Goal: Information Seeking & Learning: Get advice/opinions

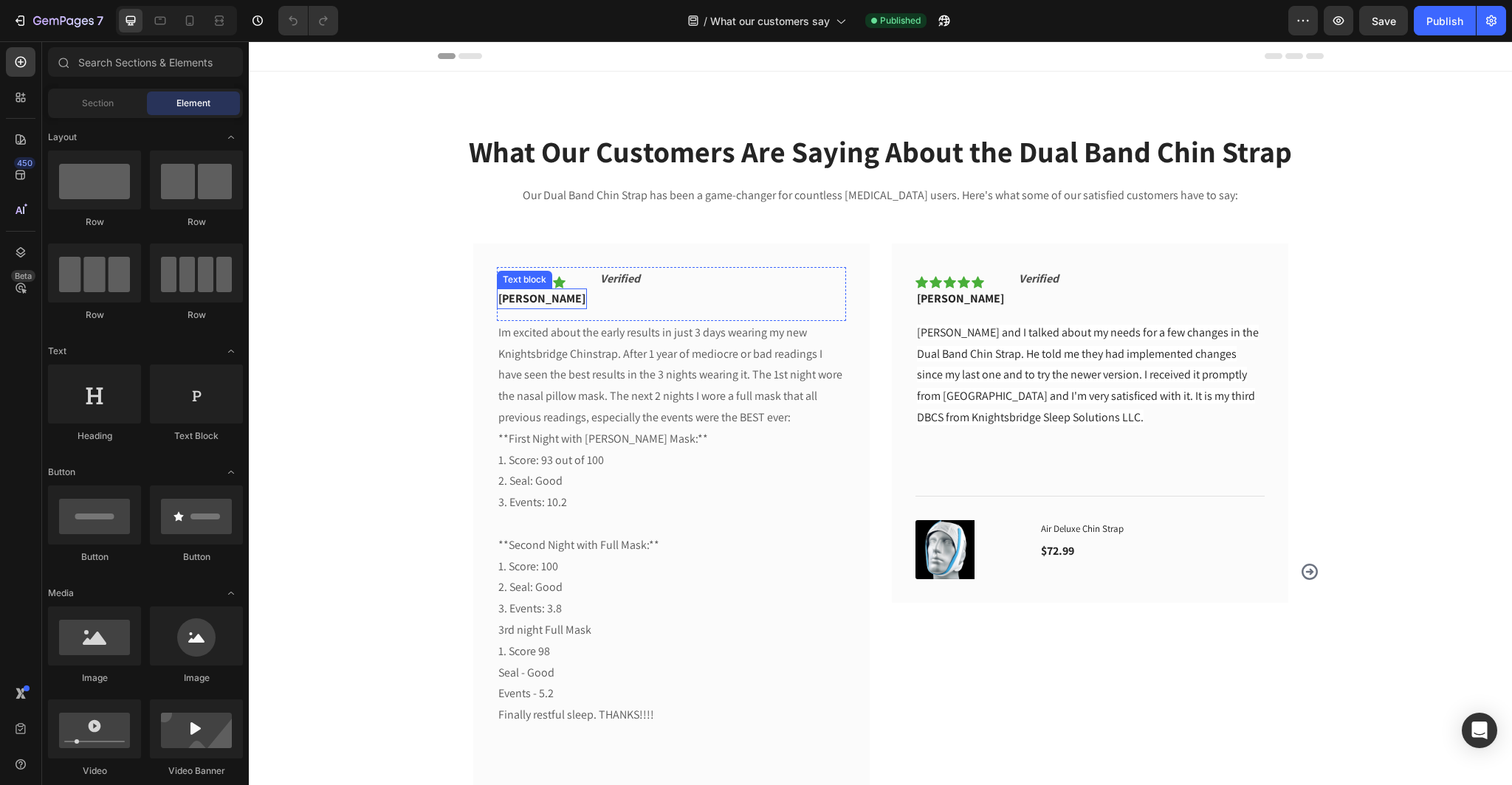
click at [543, 298] on p "[PERSON_NAME]" at bounding box center [542, 299] width 87 height 18
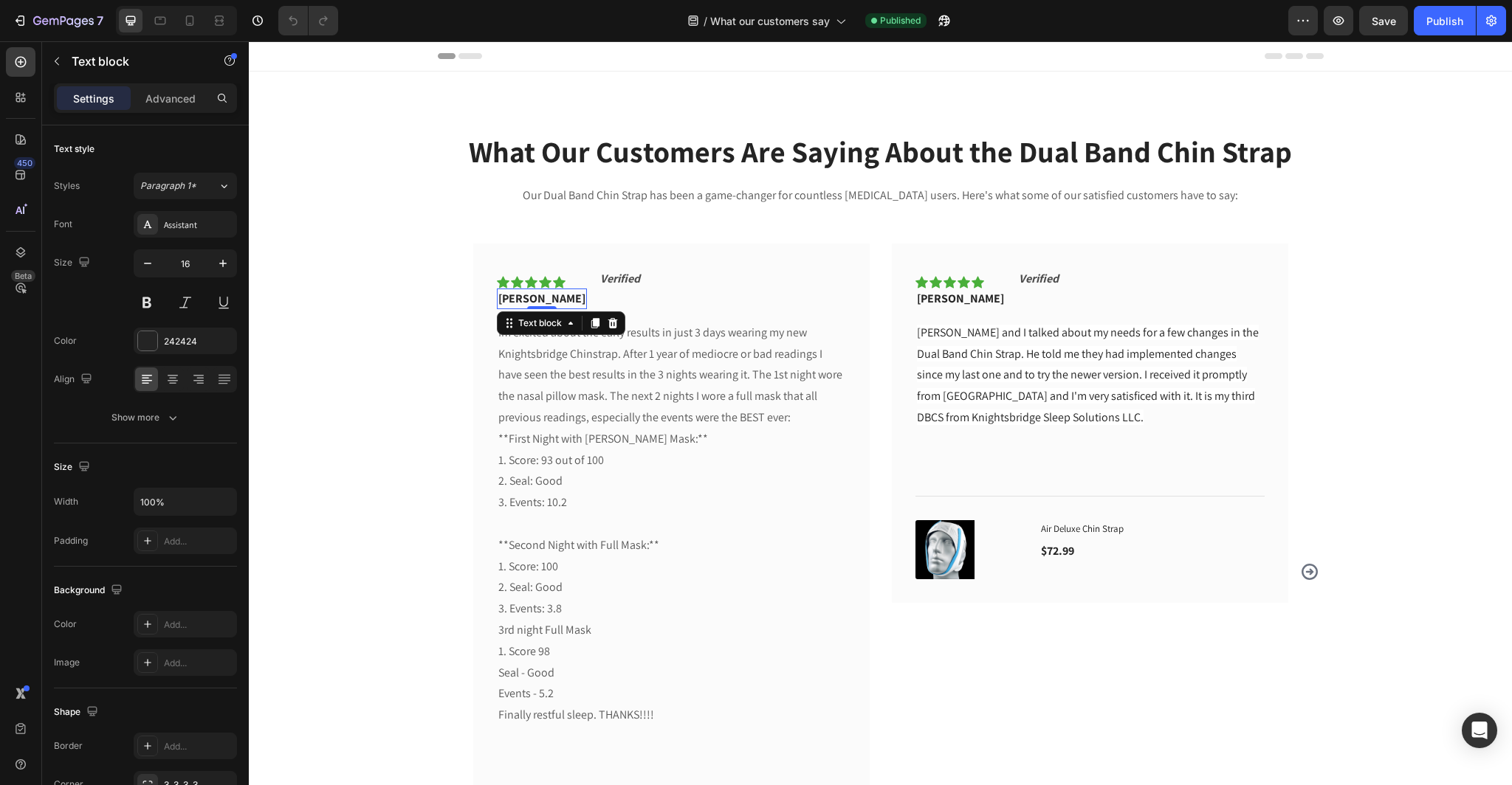
click at [539, 298] on p "[PERSON_NAME]" at bounding box center [542, 299] width 87 height 18
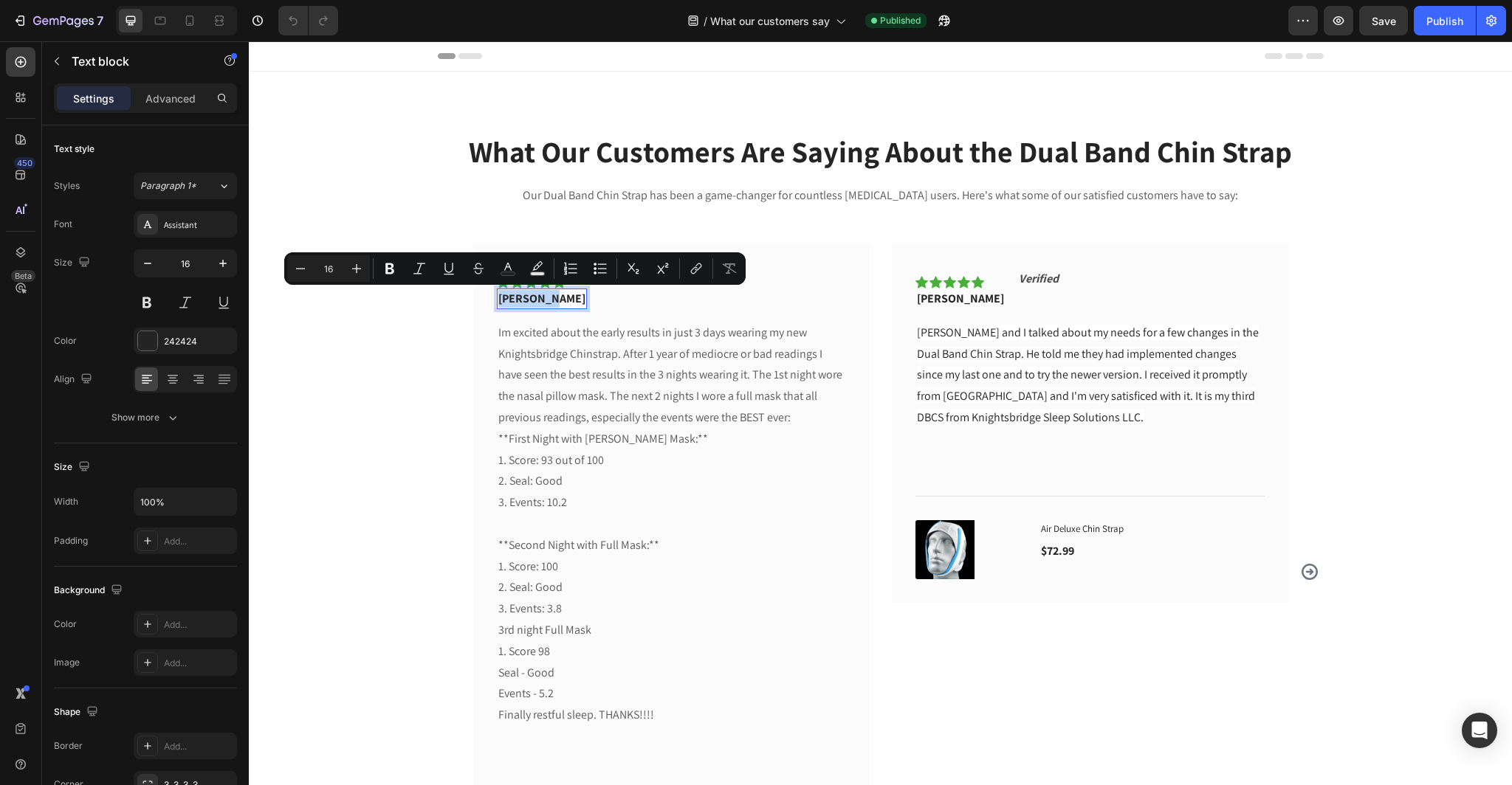
drag, startPoint x: 539, startPoint y: 298, endPoint x: 490, endPoint y: 294, distance: 49.2
click at [490, 294] on div "Icon Icon Icon Icon Icon Row [PERSON_NAME] Text block 0 Verified Text Block Row…" at bounding box center [671, 573] width 396 height 658
copy p "[PERSON_NAME]"
click at [560, 382] on p "Im excited about the early results in just 3 days wearing my new Knightsbridge …" at bounding box center [671, 524] width 346 height 404
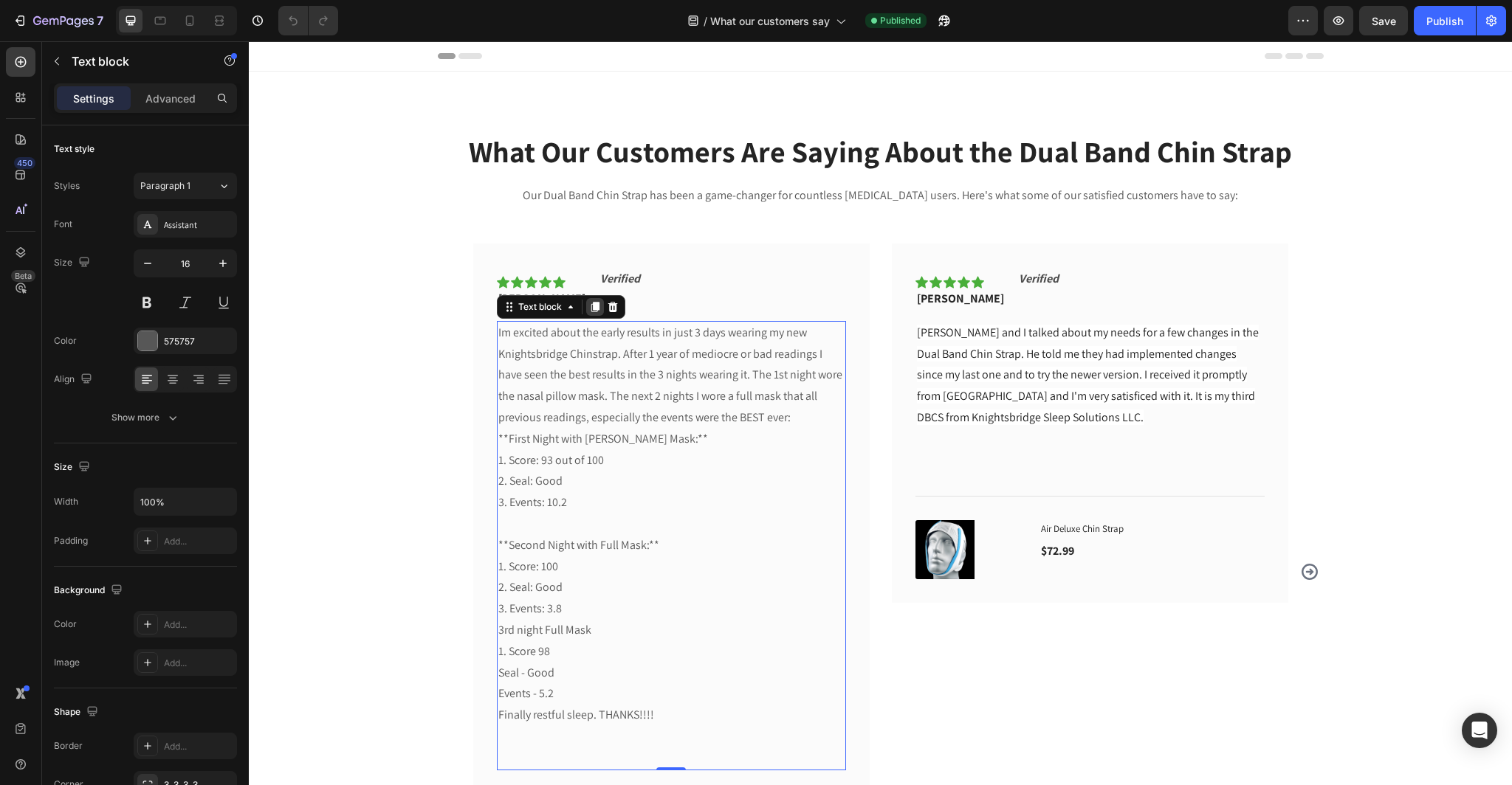
click at [590, 309] on icon at bounding box center [594, 306] width 8 height 10
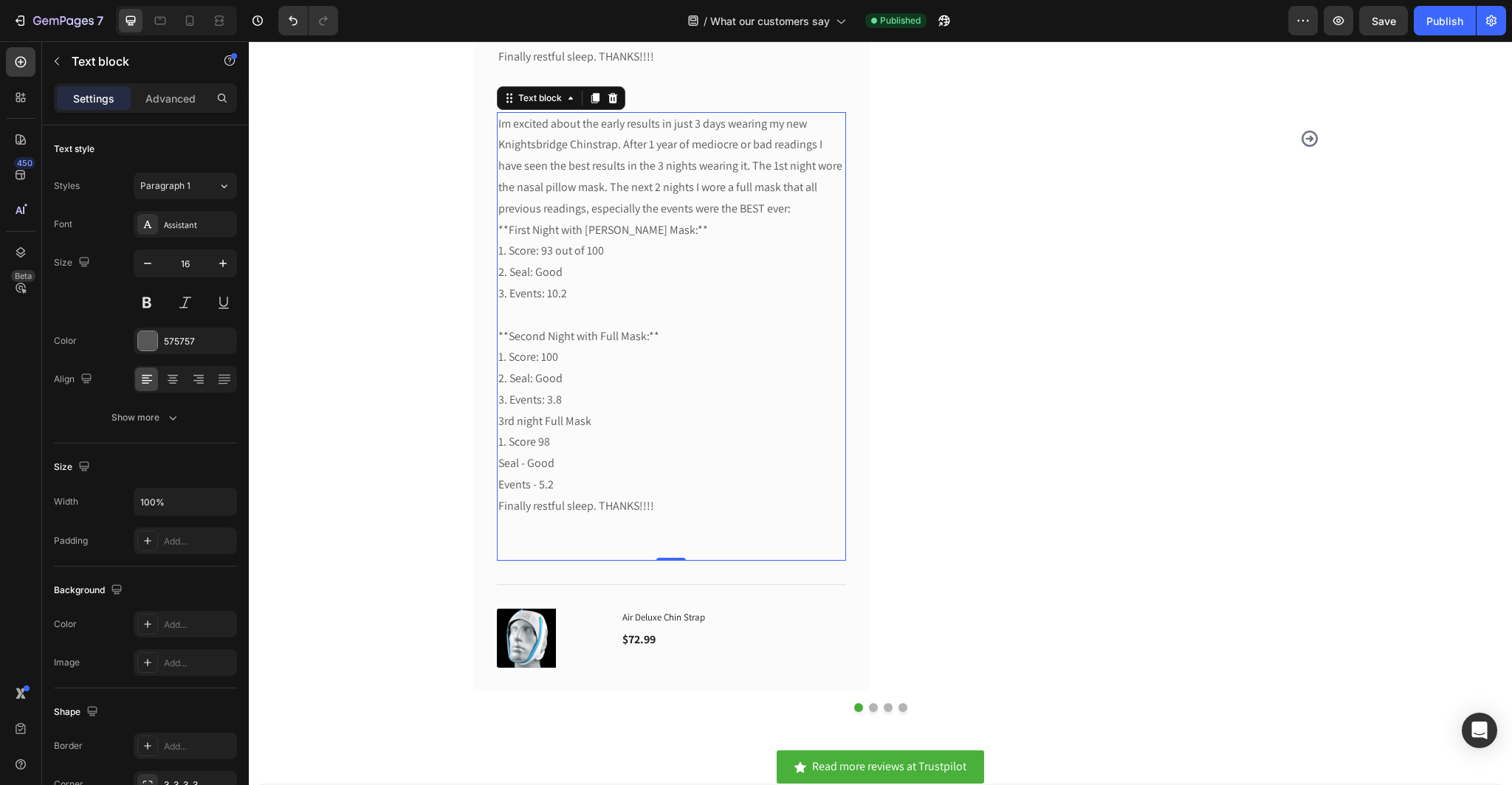
scroll to position [676, 0]
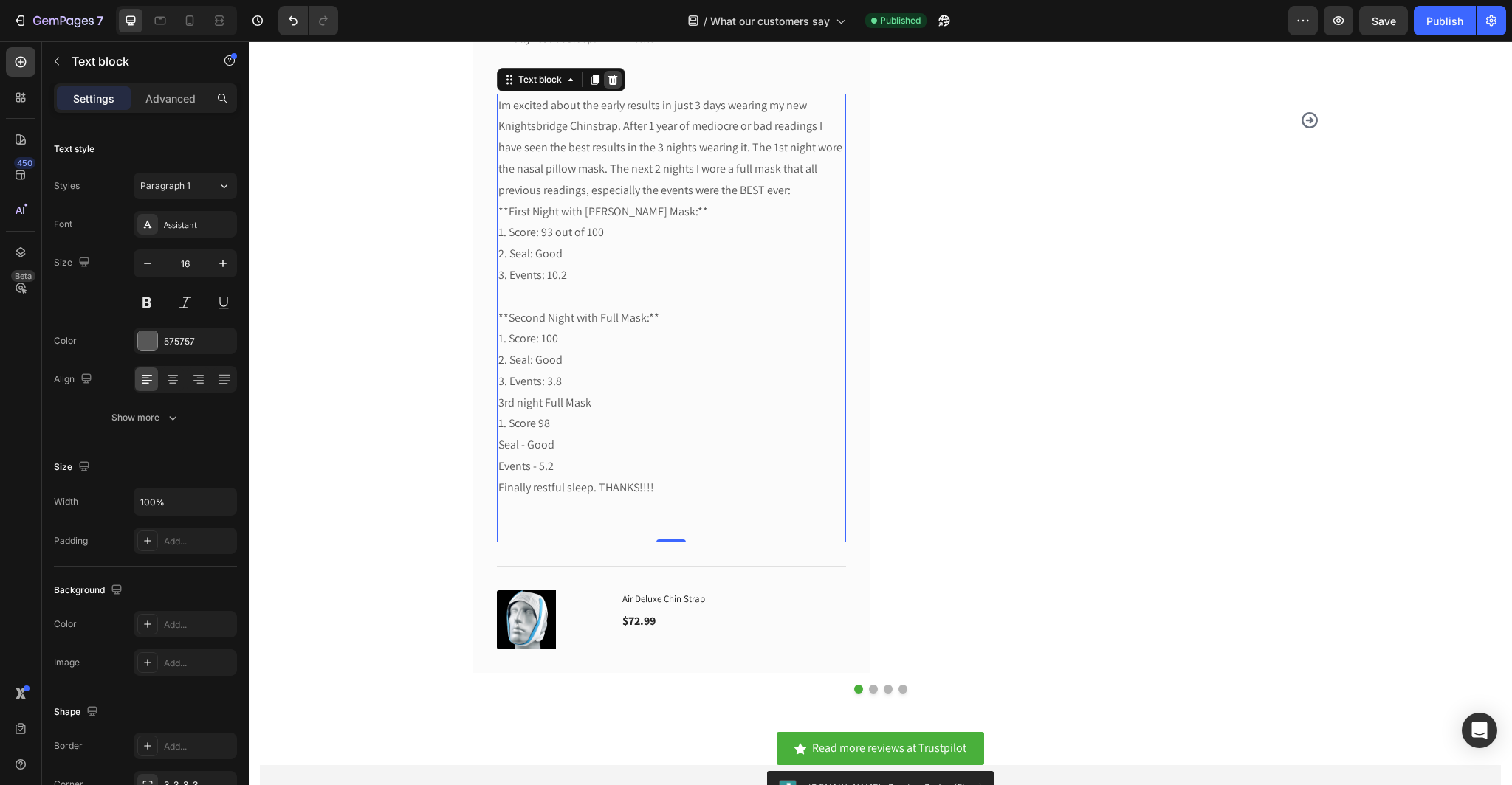
click at [609, 81] on icon at bounding box center [613, 79] width 9 height 10
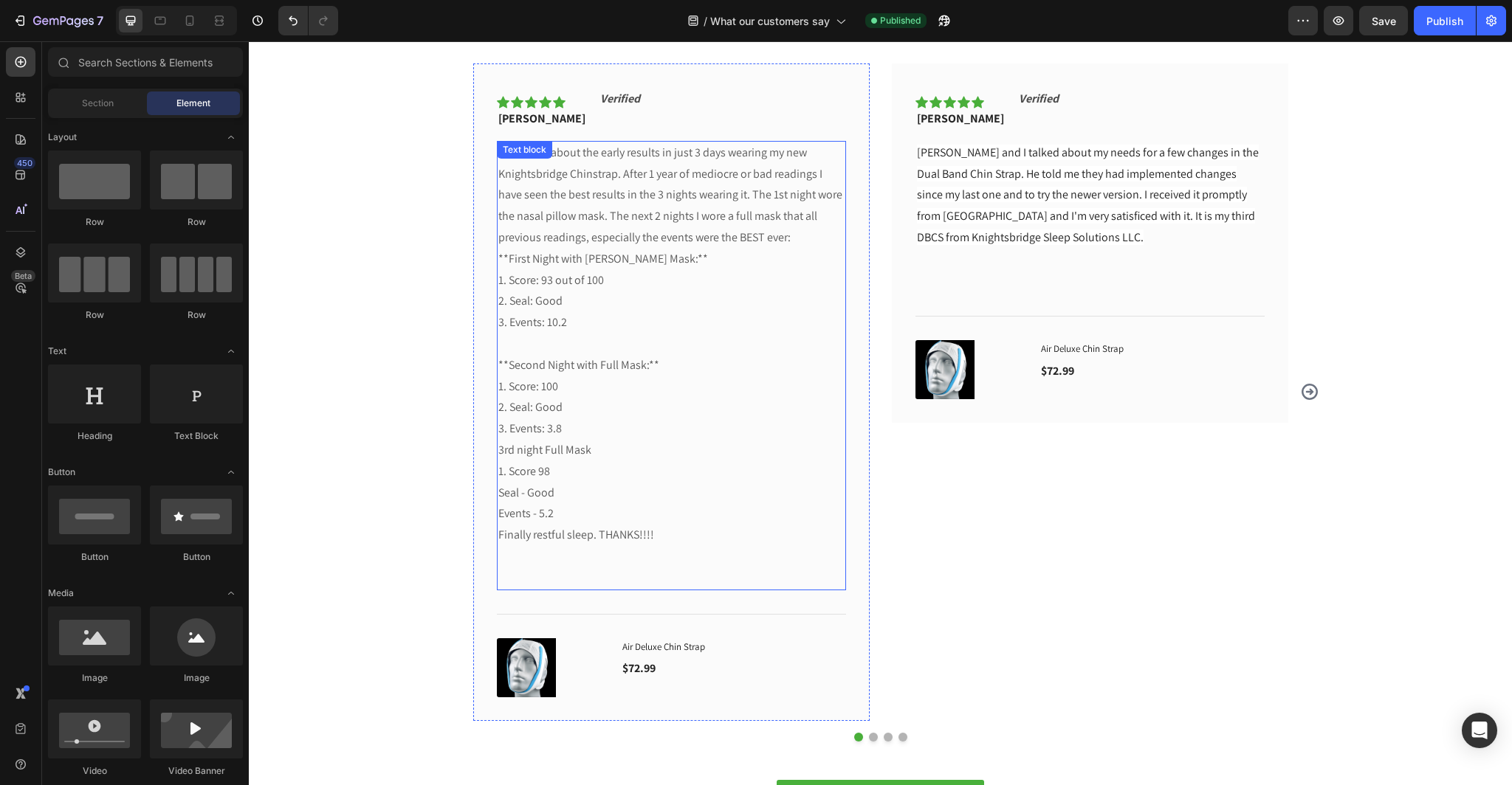
scroll to position [147, 0]
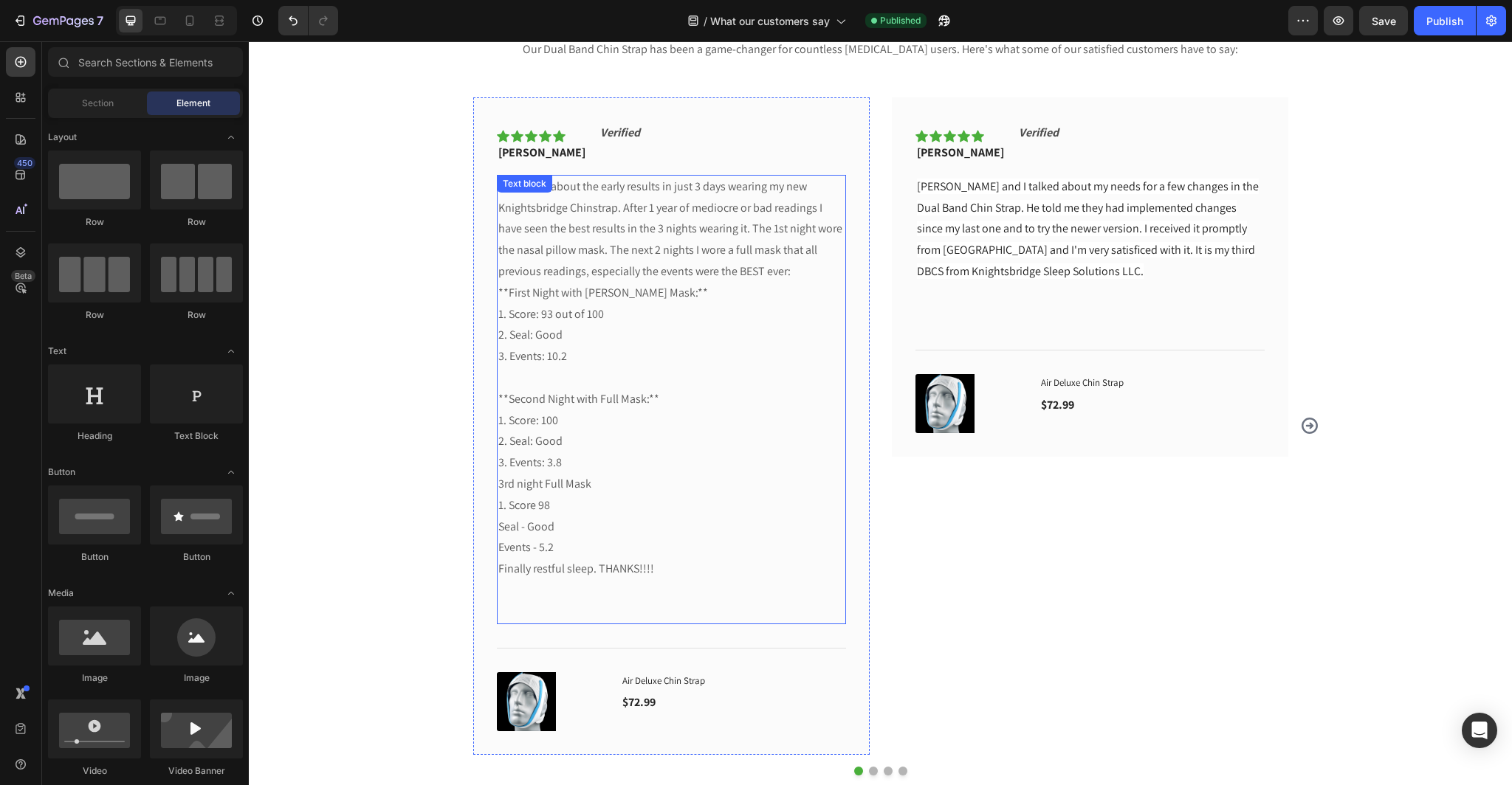
click at [610, 284] on p "Im excited about the early results in just 3 days wearing my new Knightsbridge …" at bounding box center [671, 378] width 346 height 404
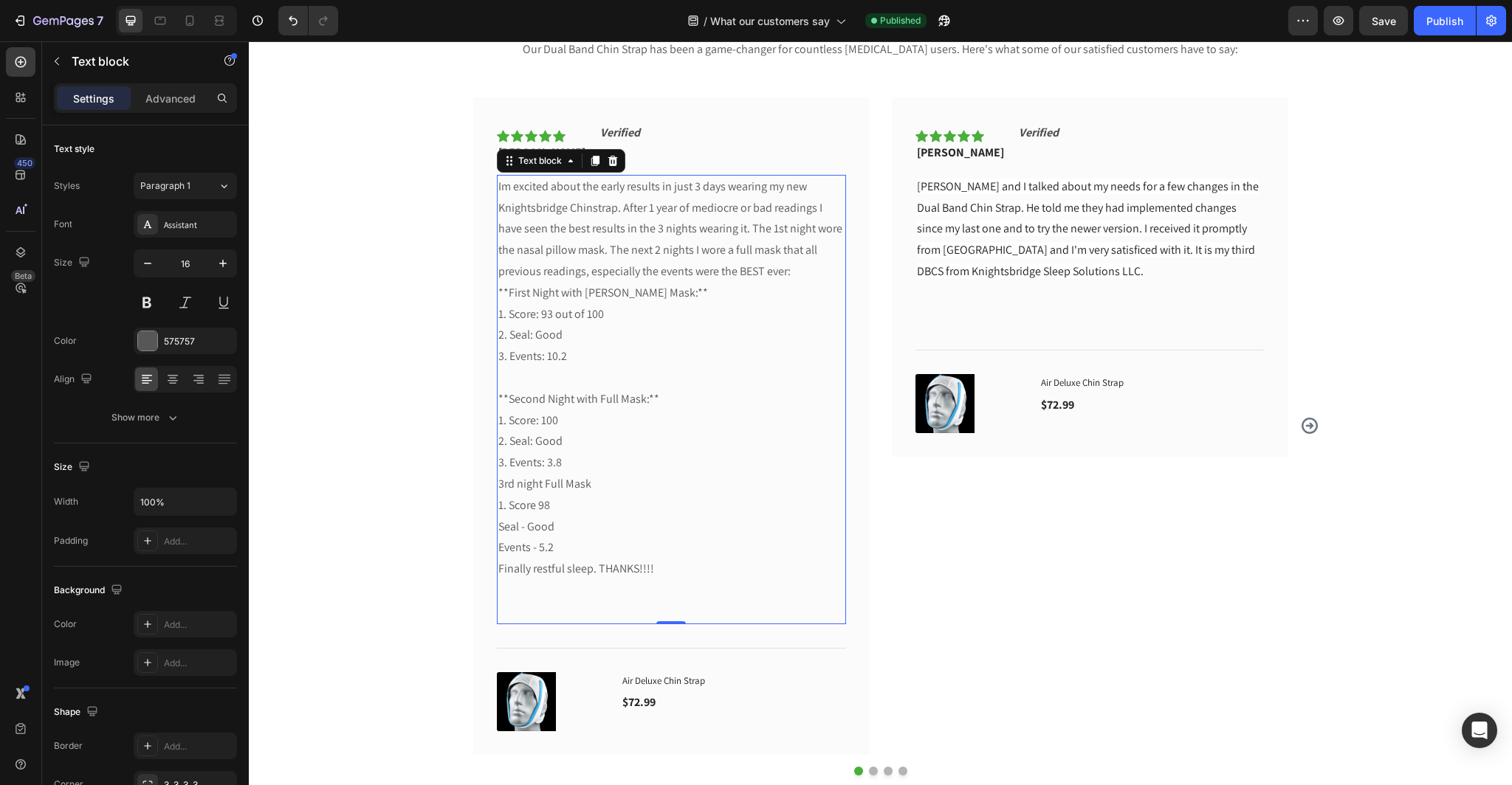
click at [649, 574] on p "Im excited about the early results in just 3 days wearing my new Knightsbridge …" at bounding box center [671, 378] width 346 height 404
click at [660, 568] on p "Im excited about the early results in just 3 days wearing my new Knightsbridge …" at bounding box center [671, 378] width 346 height 404
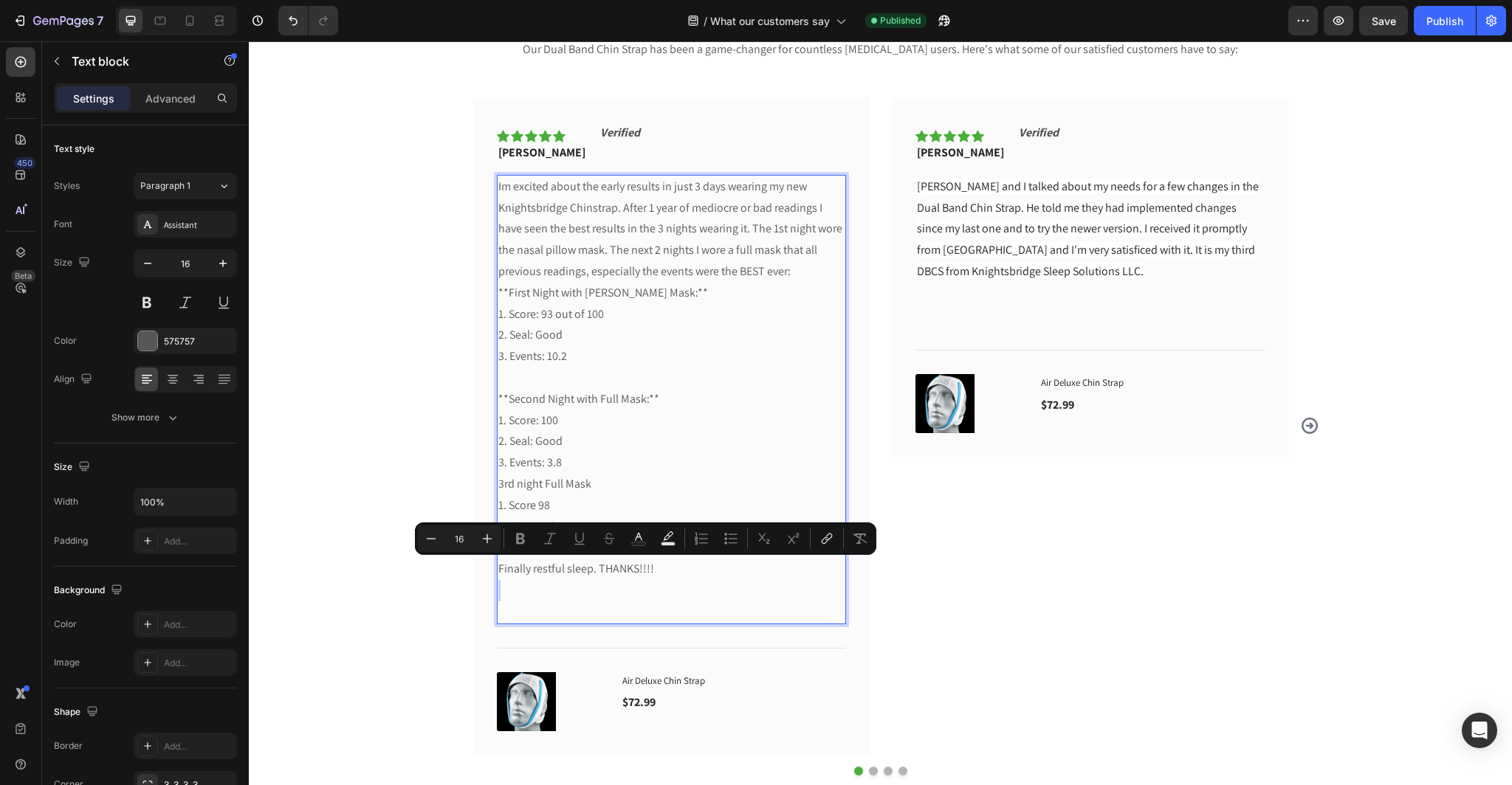
click at [660, 568] on p "Im excited about the early results in just 3 days wearing my new Knightsbridge …" at bounding box center [671, 378] width 346 height 404
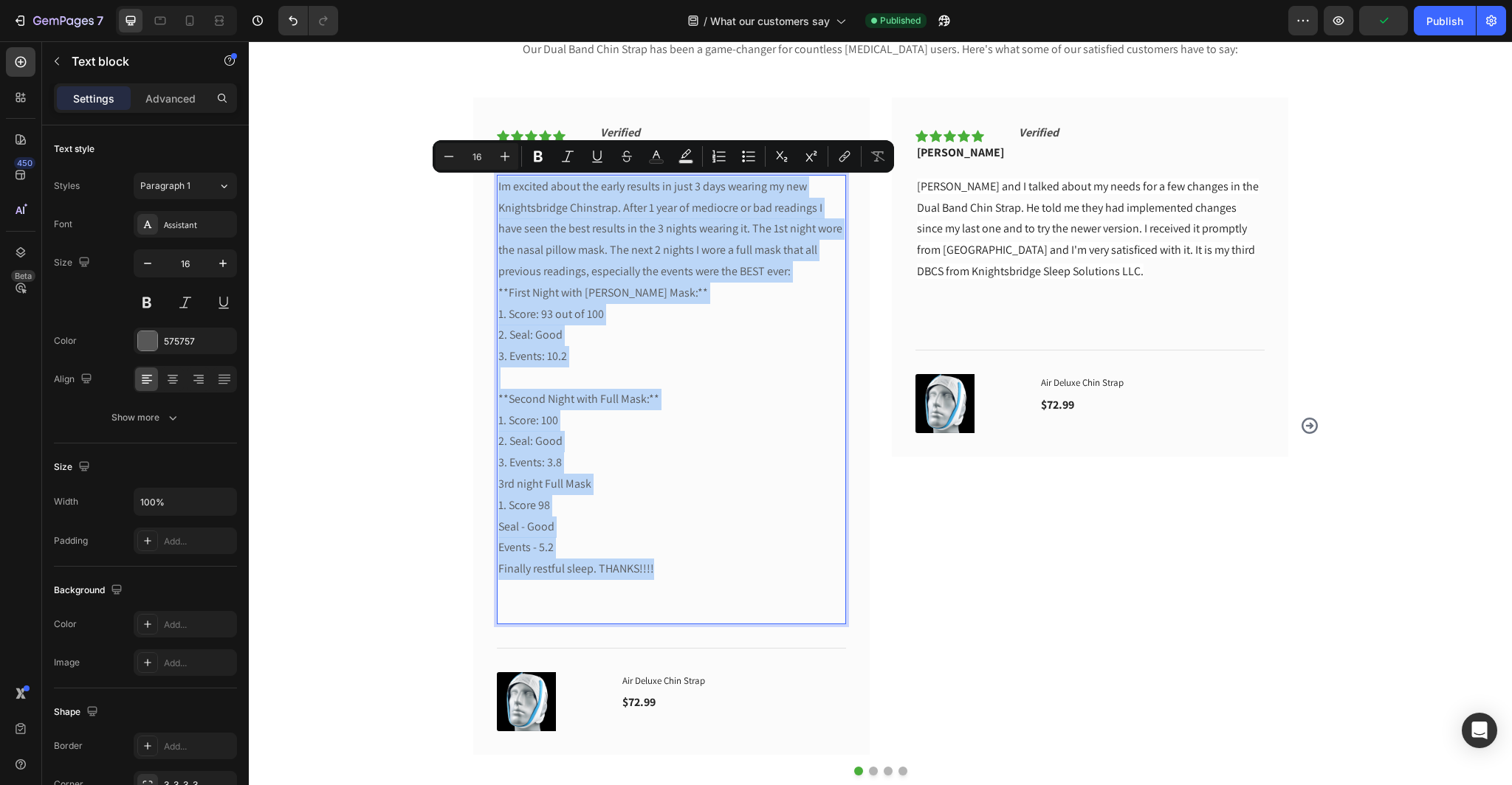
drag, startPoint x: 656, startPoint y: 569, endPoint x: 492, endPoint y: 180, distance: 422.2
click at [497, 180] on div "Im excited about the early results in just 3 days wearing my new Knightsbridge …" at bounding box center [671, 400] width 349 height 449
copy p "Im excited about the early results in just 3 days wearing my new Knightsbridge …"
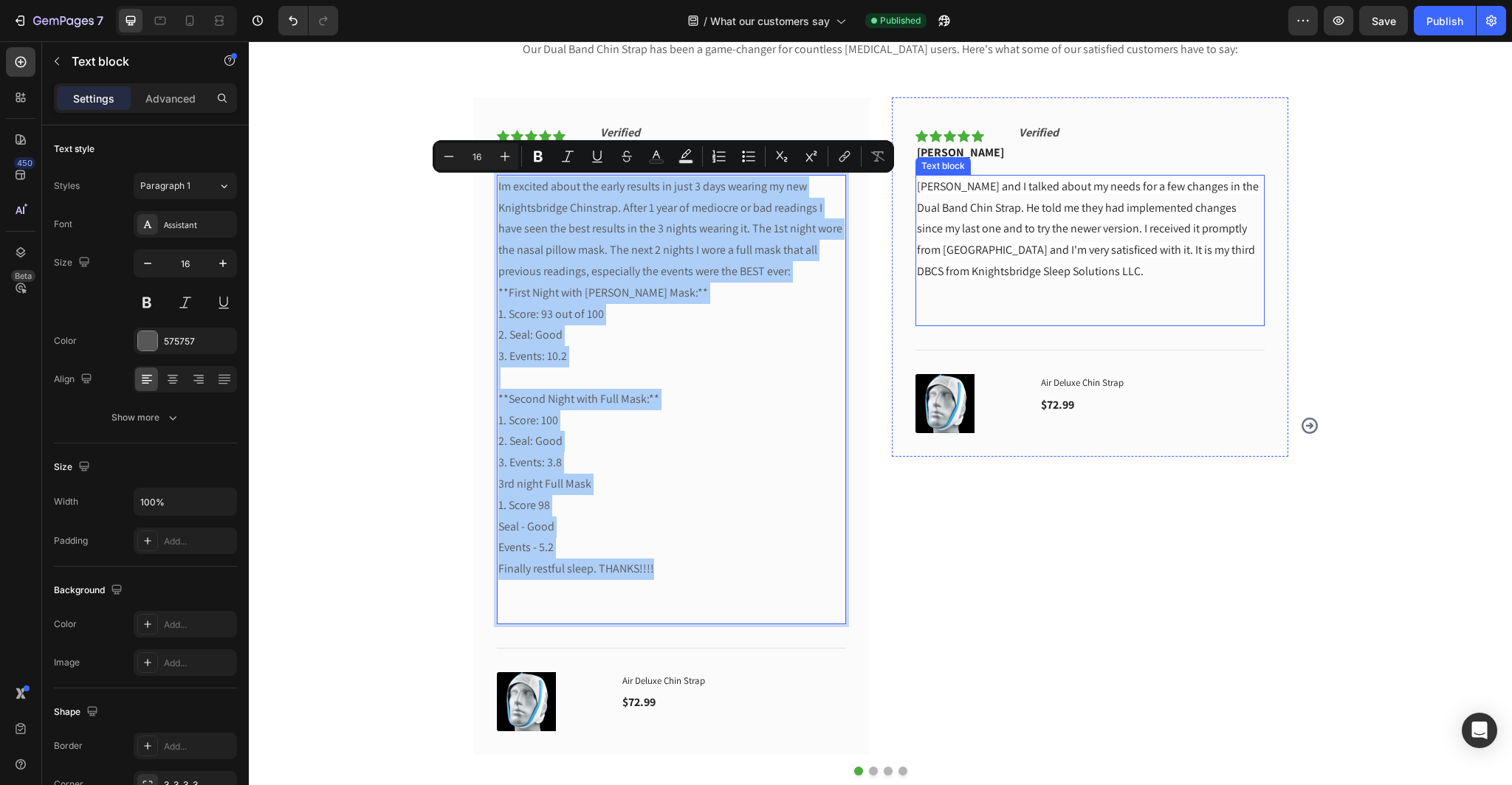
click at [1079, 277] on span "[PERSON_NAME] and I talked about my needs for a few changes in the Dual Band Ch…" at bounding box center [1088, 229] width 342 height 100
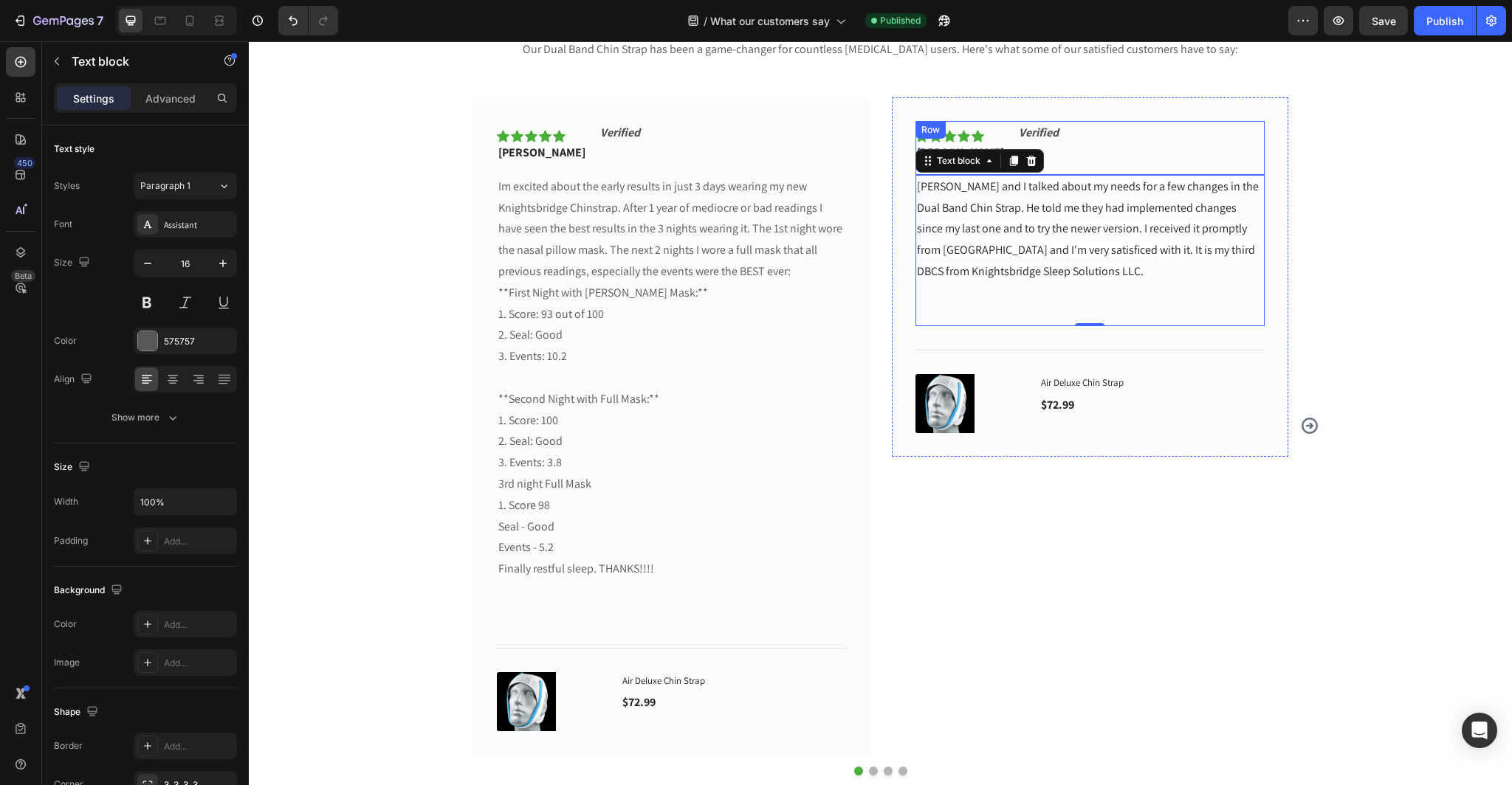
click at [1079, 154] on div "Icon Icon Icon Icon Icon Row [PERSON_NAME] Text block Verified Text Block Row" at bounding box center [1090, 148] width 349 height 54
drag, startPoint x: 970, startPoint y: 153, endPoint x: 944, endPoint y: 152, distance: 26.0
click at [1077, 272] on span "[PERSON_NAME] and I talked about my needs for a few changes in the Dual Band Ch…" at bounding box center [1088, 229] width 342 height 100
click at [1091, 272] on p "[PERSON_NAME] and I talked about my needs for a few changes in the Dual Band Ch…" at bounding box center [1090, 229] width 346 height 107
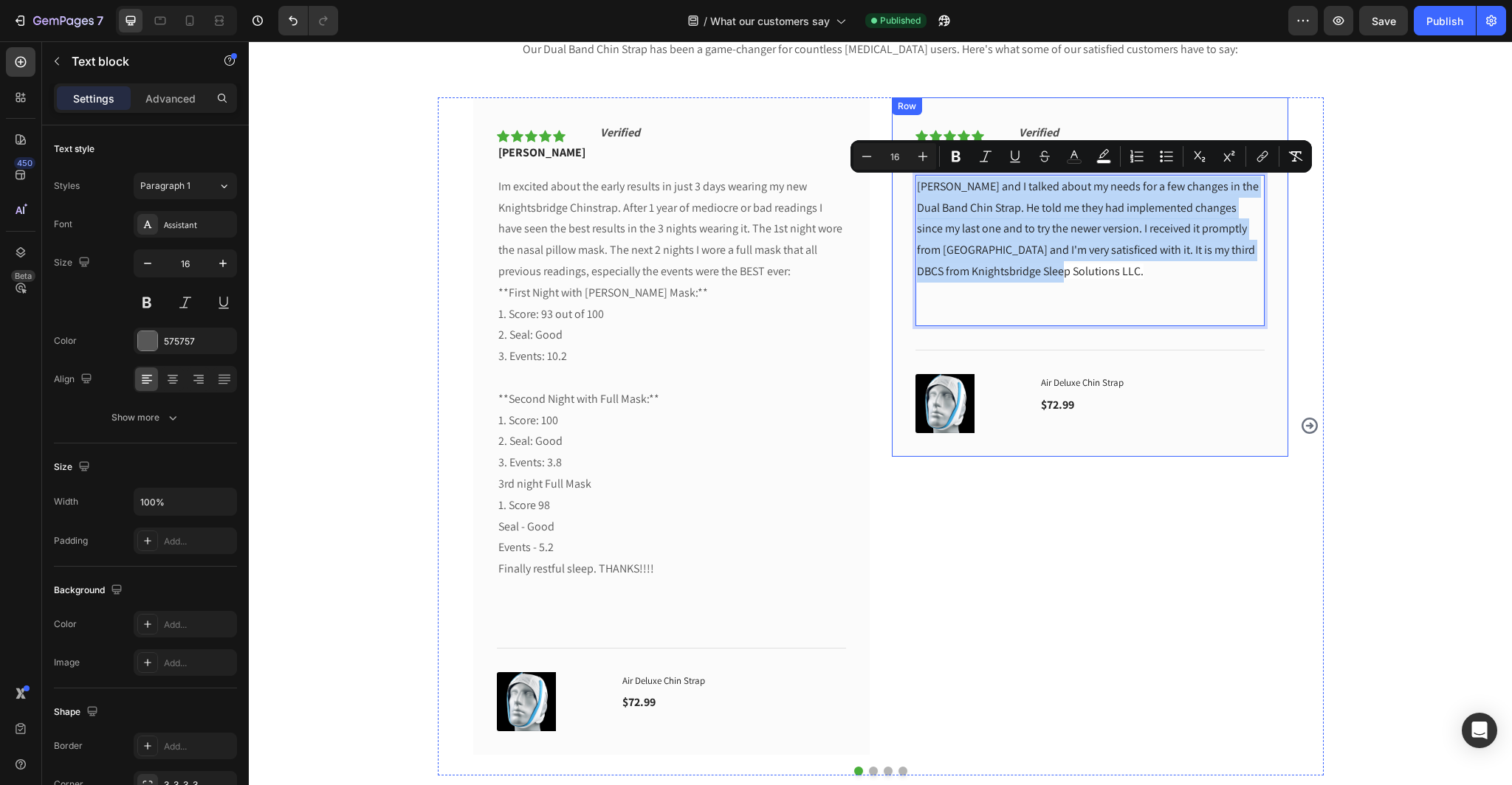
drag, startPoint x: 1091, startPoint y: 272, endPoint x: 905, endPoint y: 179, distance: 208.0
click at [905, 179] on div "Icon Icon Icon Icon Icon Row [PERSON_NAME] Text block Verified Text Block Row […" at bounding box center [1090, 277] width 396 height 360
copy span "[PERSON_NAME] and I talked about my needs for a few changes in the Dual Band Ch…"
click at [1306, 426] on icon "Carousel Next Arrow" at bounding box center [1310, 426] width 17 height 17
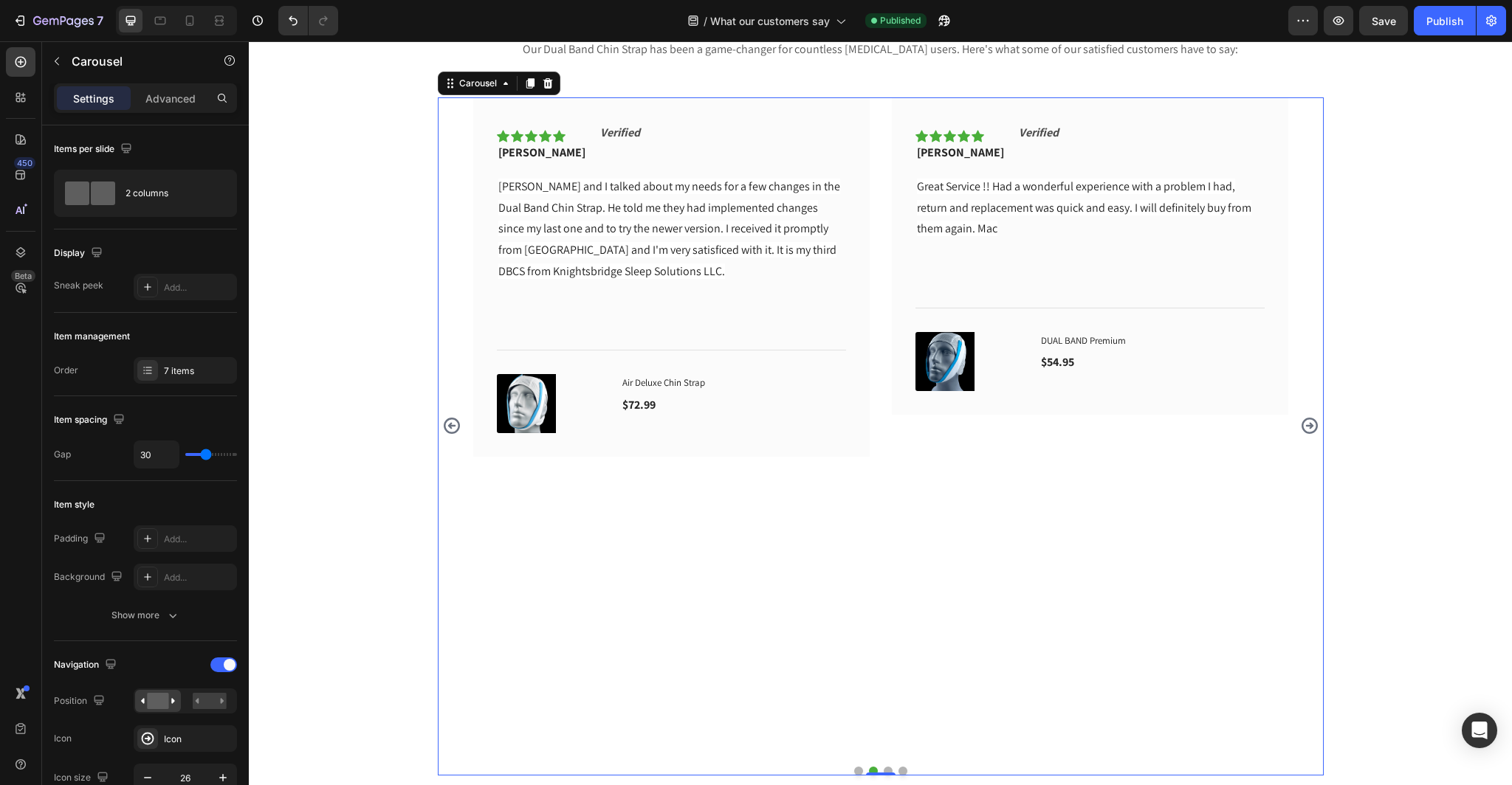
click at [1303, 424] on icon "Carousel Next Arrow" at bounding box center [1310, 426] width 19 height 19
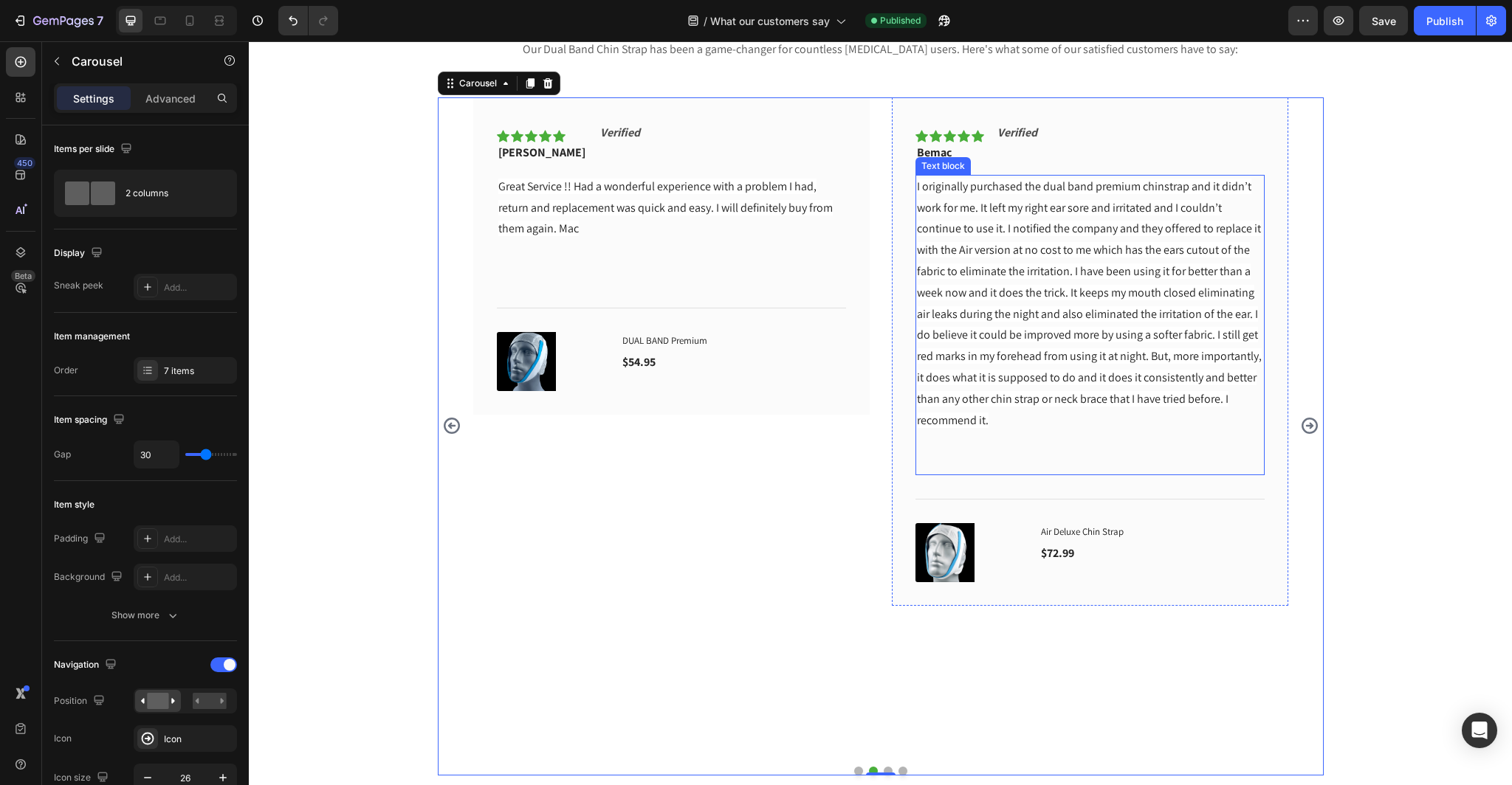
click at [1041, 290] on span "I originally purchased the dual band premium chinstrap and it didn’t work for m…" at bounding box center [1089, 303] width 344 height 250
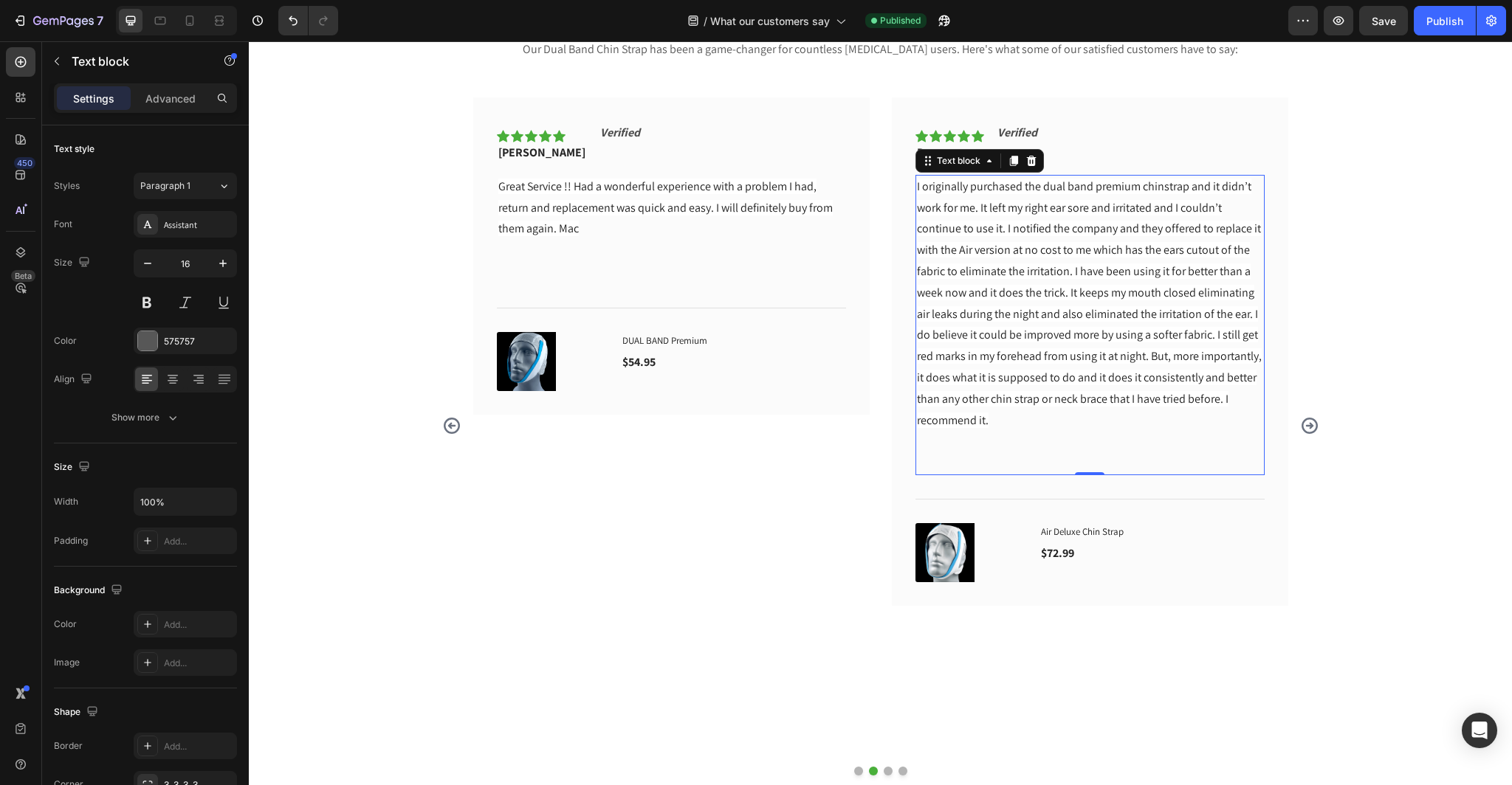
click at [993, 418] on p "I originally purchased the dual band premium chinstrap and it didn’t work for m…" at bounding box center [1090, 303] width 346 height 255
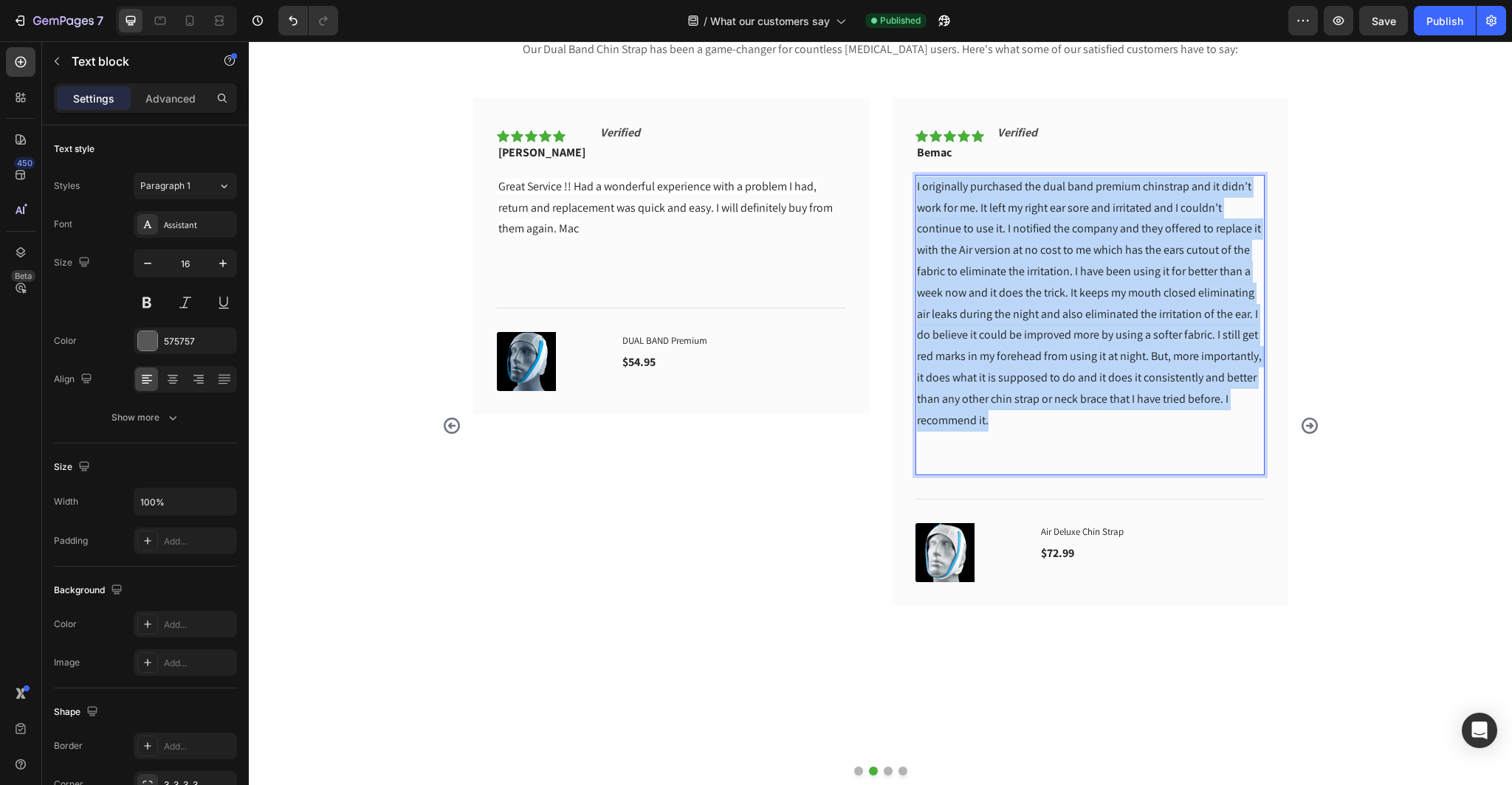
drag, startPoint x: 998, startPoint y: 419, endPoint x: 909, endPoint y: 185, distance: 250.4
click at [915, 185] on div "I originally purchased the dual band premium chinstrap and it didn’t work for m…" at bounding box center [1090, 326] width 349 height 301
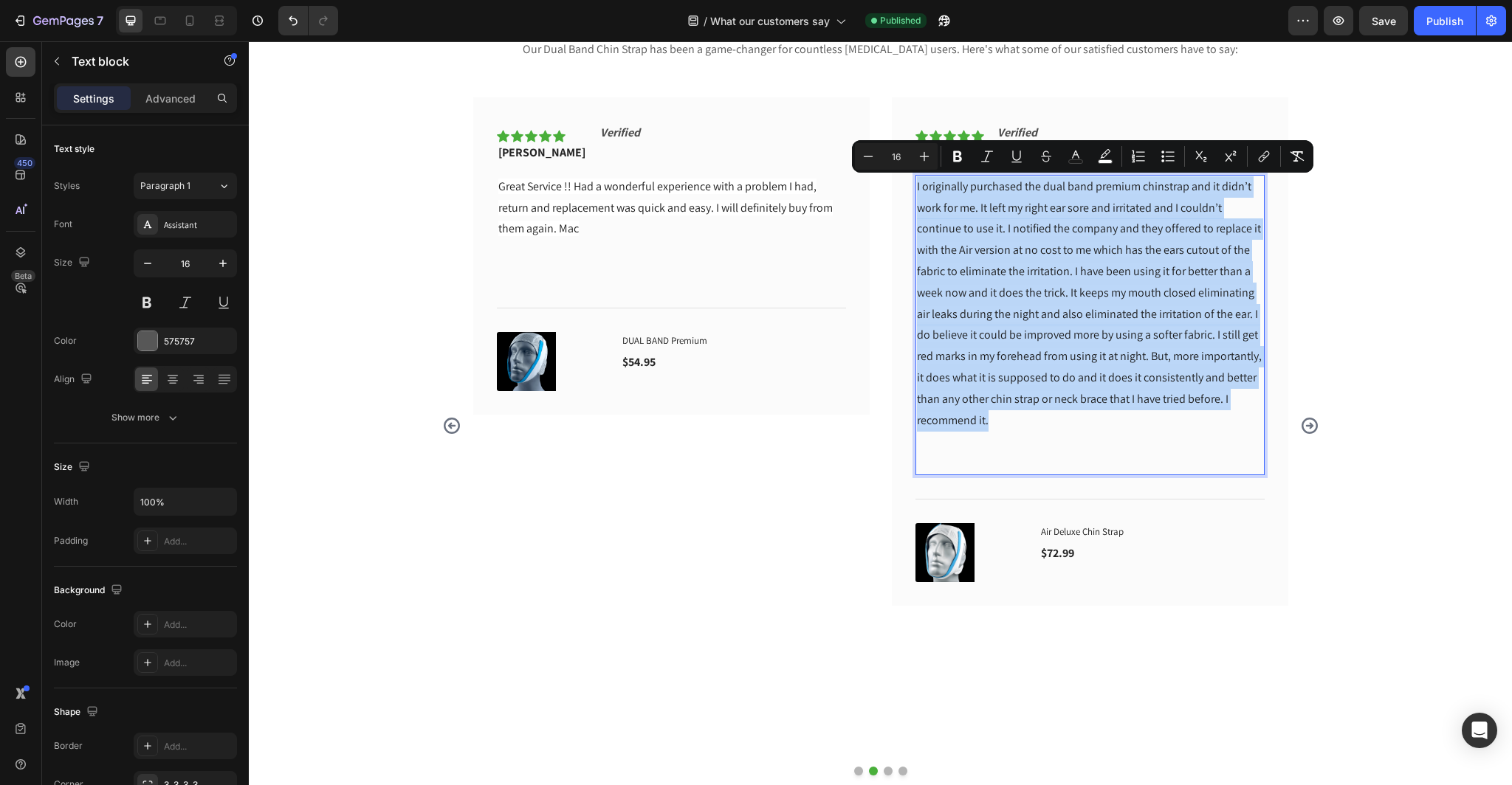
copy span "I originally purchased the dual band premium chinstrap and it didn’t work for m…"
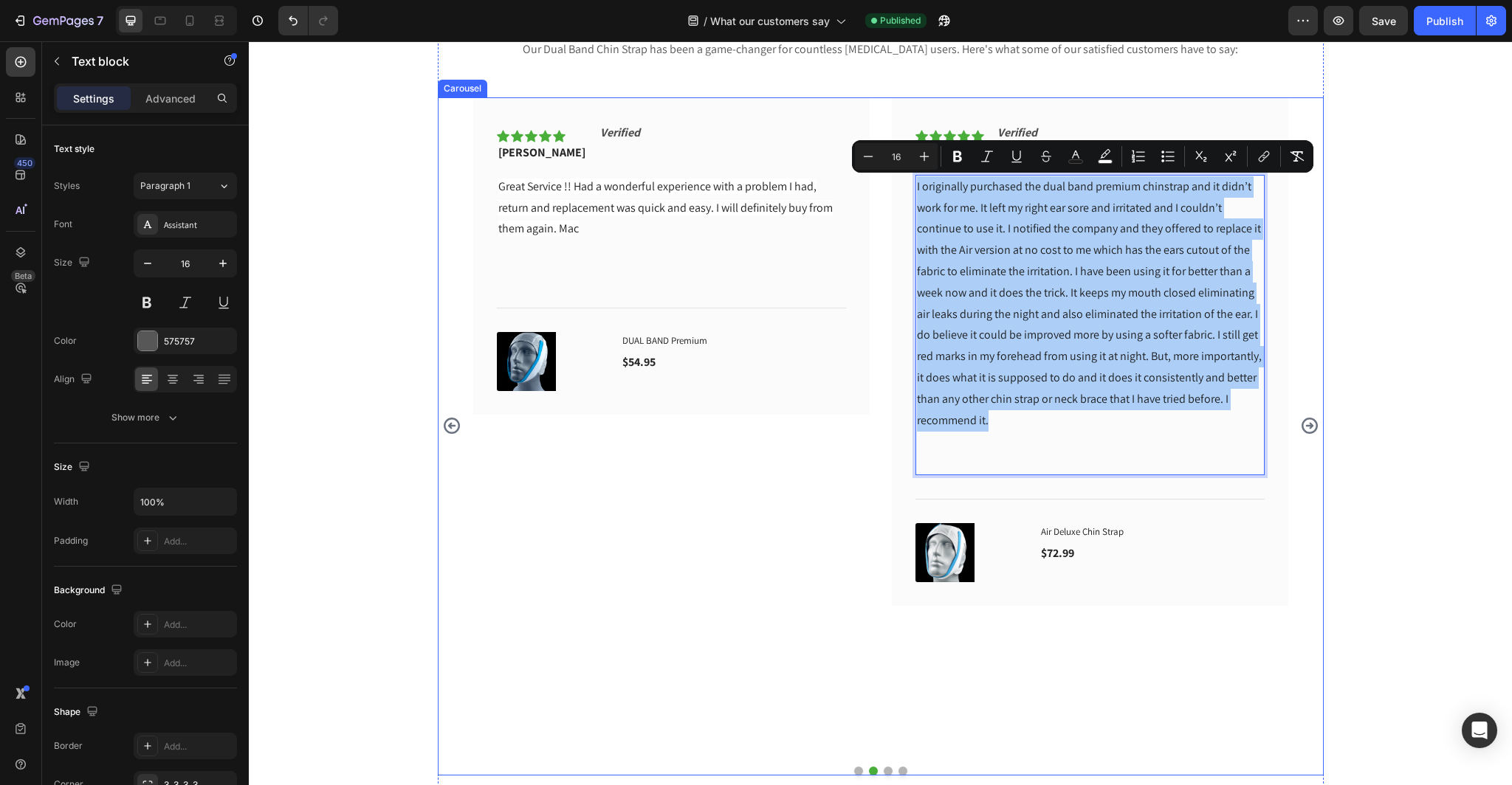
click at [850, 468] on div "Icon Icon Icon Icon Icon Row [PERSON_NAME] Text block Verified Text Block Row G…" at bounding box center [671, 426] width 396 height 658
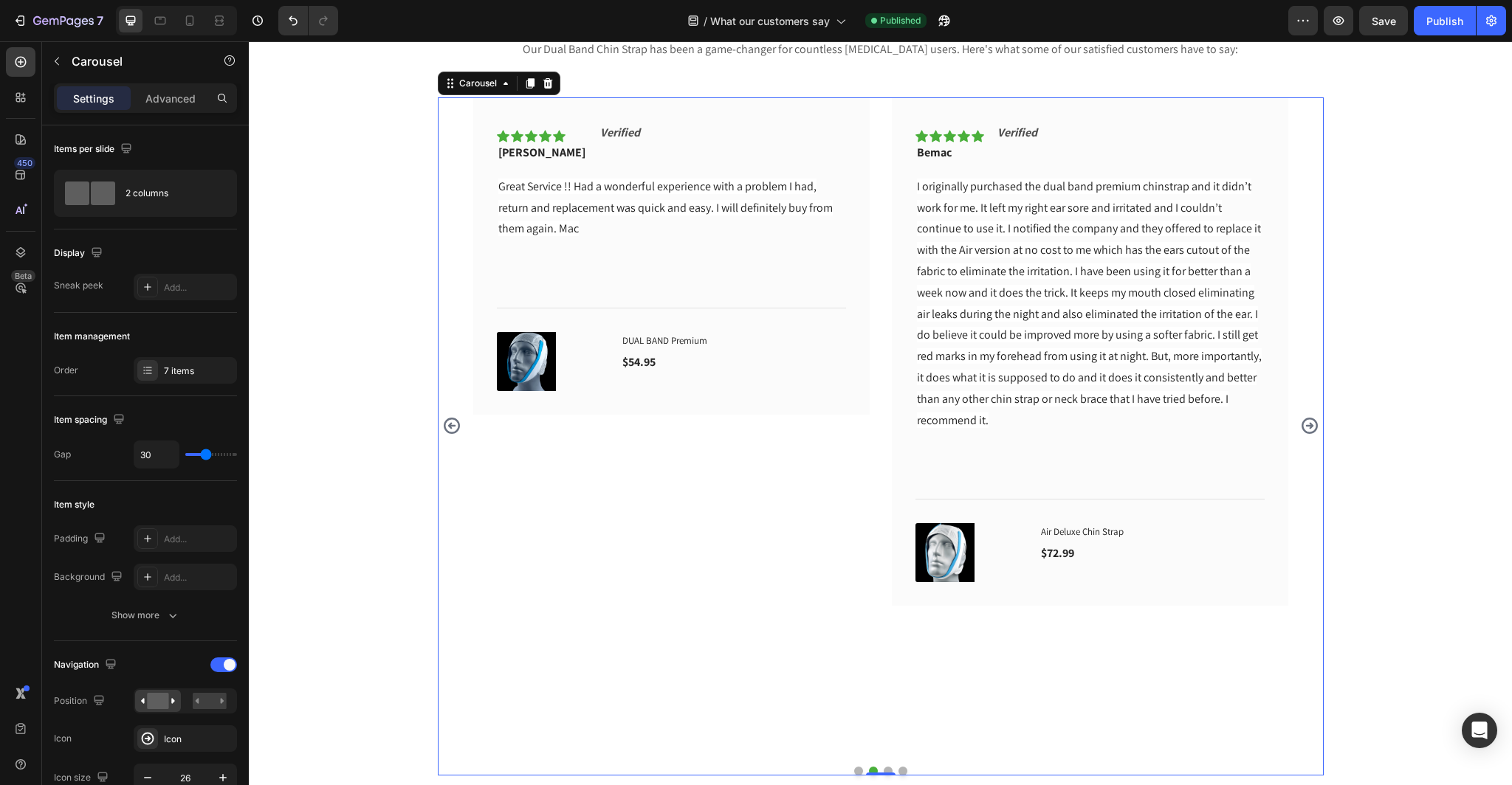
click at [1301, 428] on icon "Carousel Next Arrow" at bounding box center [1310, 426] width 19 height 19
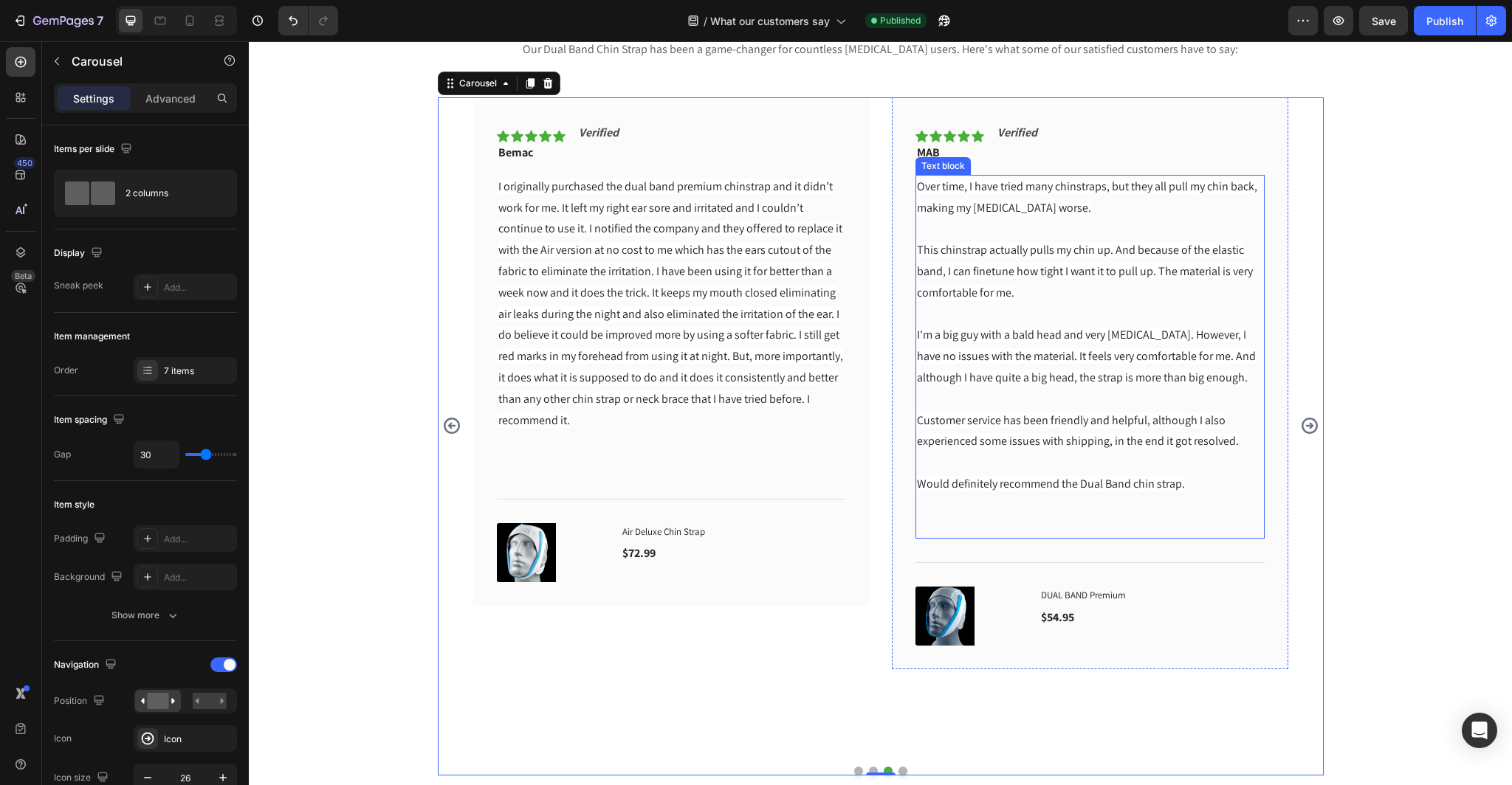
click at [1045, 348] on span "I'm a big guy with a bald head and very [MEDICAL_DATA]. However, I have no issu…" at bounding box center [1086, 355] width 339 height 58
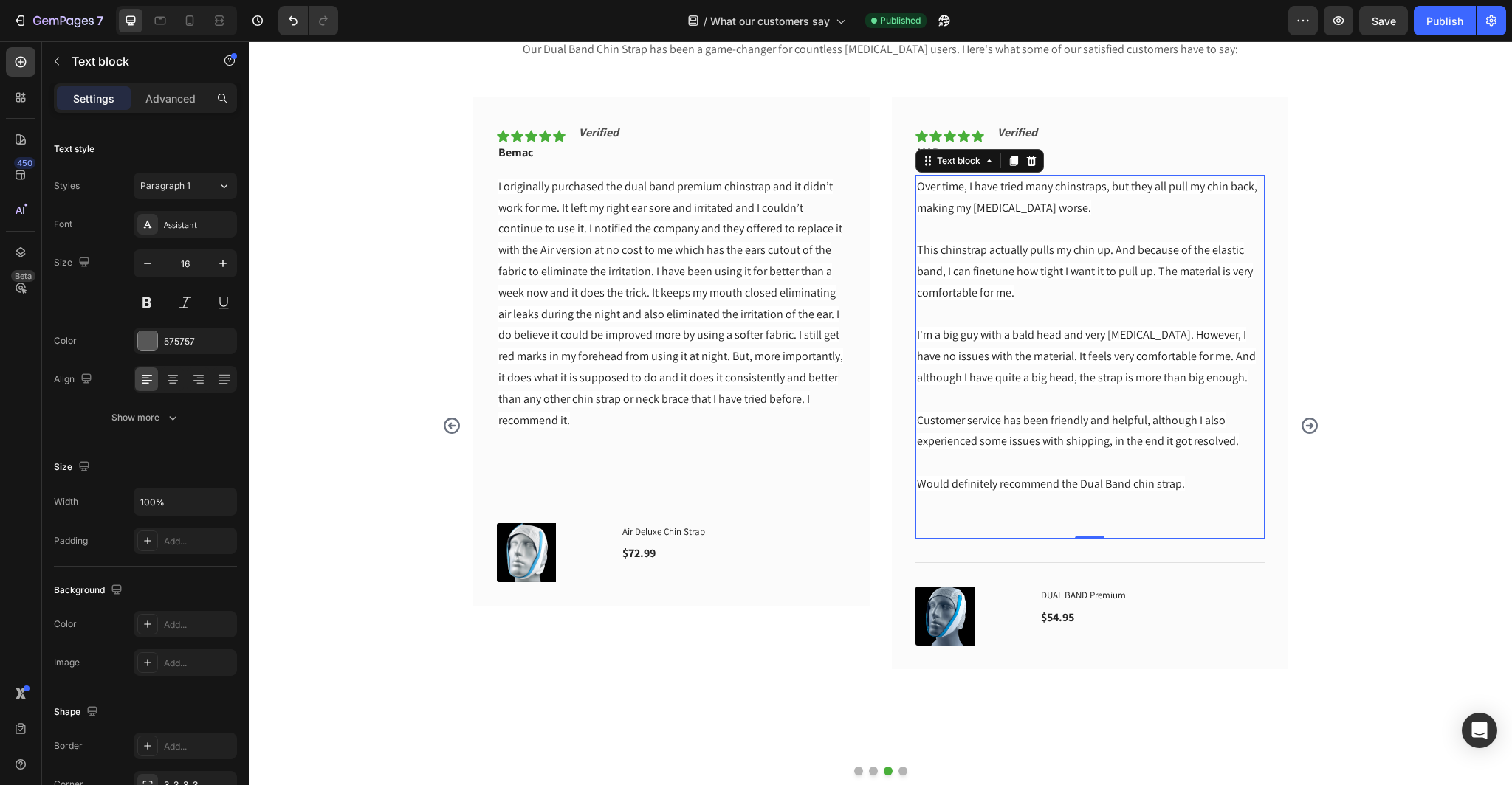
click at [1171, 482] on span "Would definitely recommend the Dual Band chin strap." at bounding box center [1051, 483] width 268 height 16
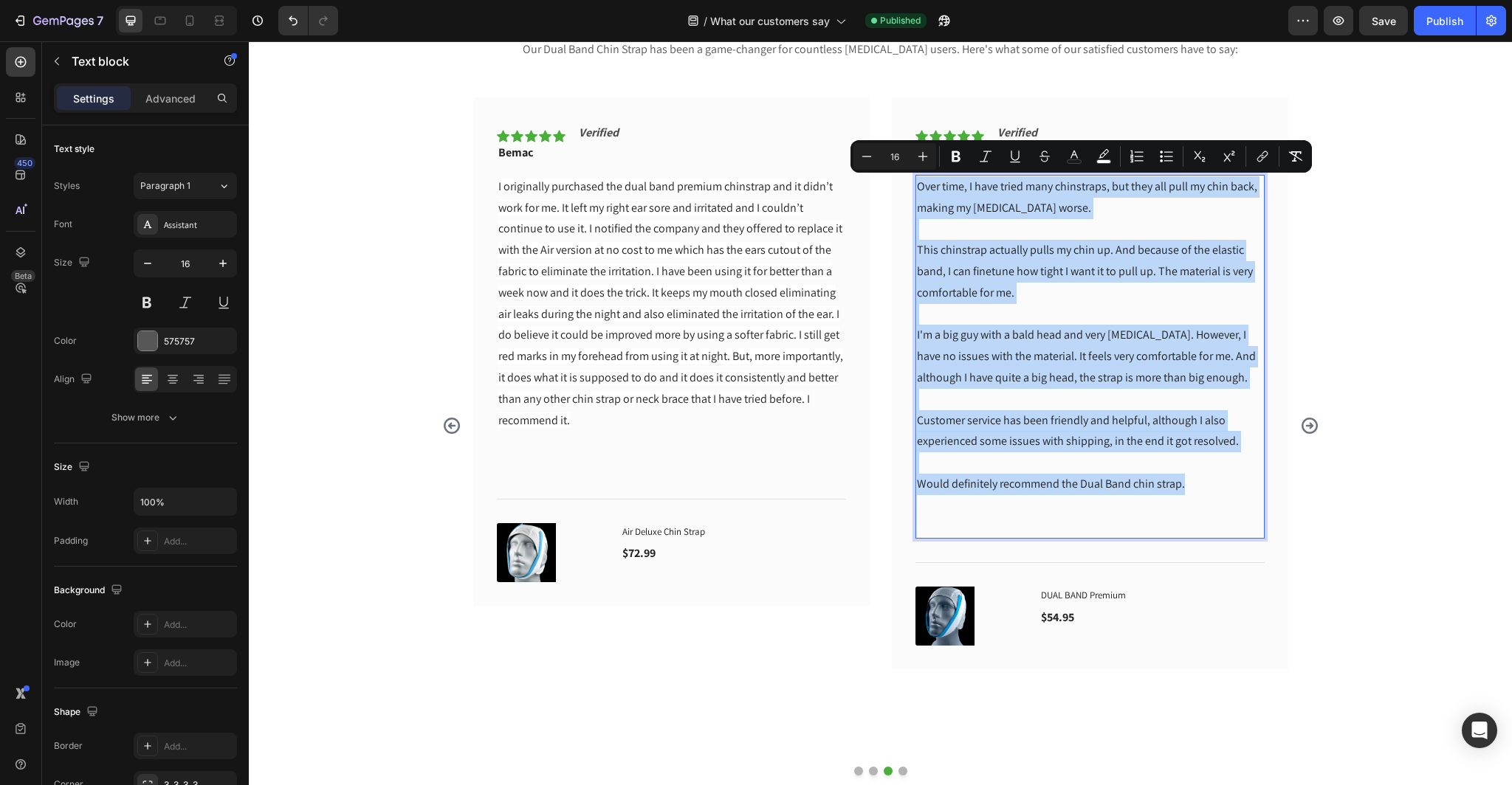
drag, startPoint x: 1183, startPoint y: 482, endPoint x: 912, endPoint y: 188, distance: 399.8
click at [917, 188] on p "Over time, I have tried many chinstraps, but they all pull my chin back, making…" at bounding box center [1090, 336] width 346 height 319
copy p "Over time, I have tried many chinstraps, but they all pull my chin back, making…"
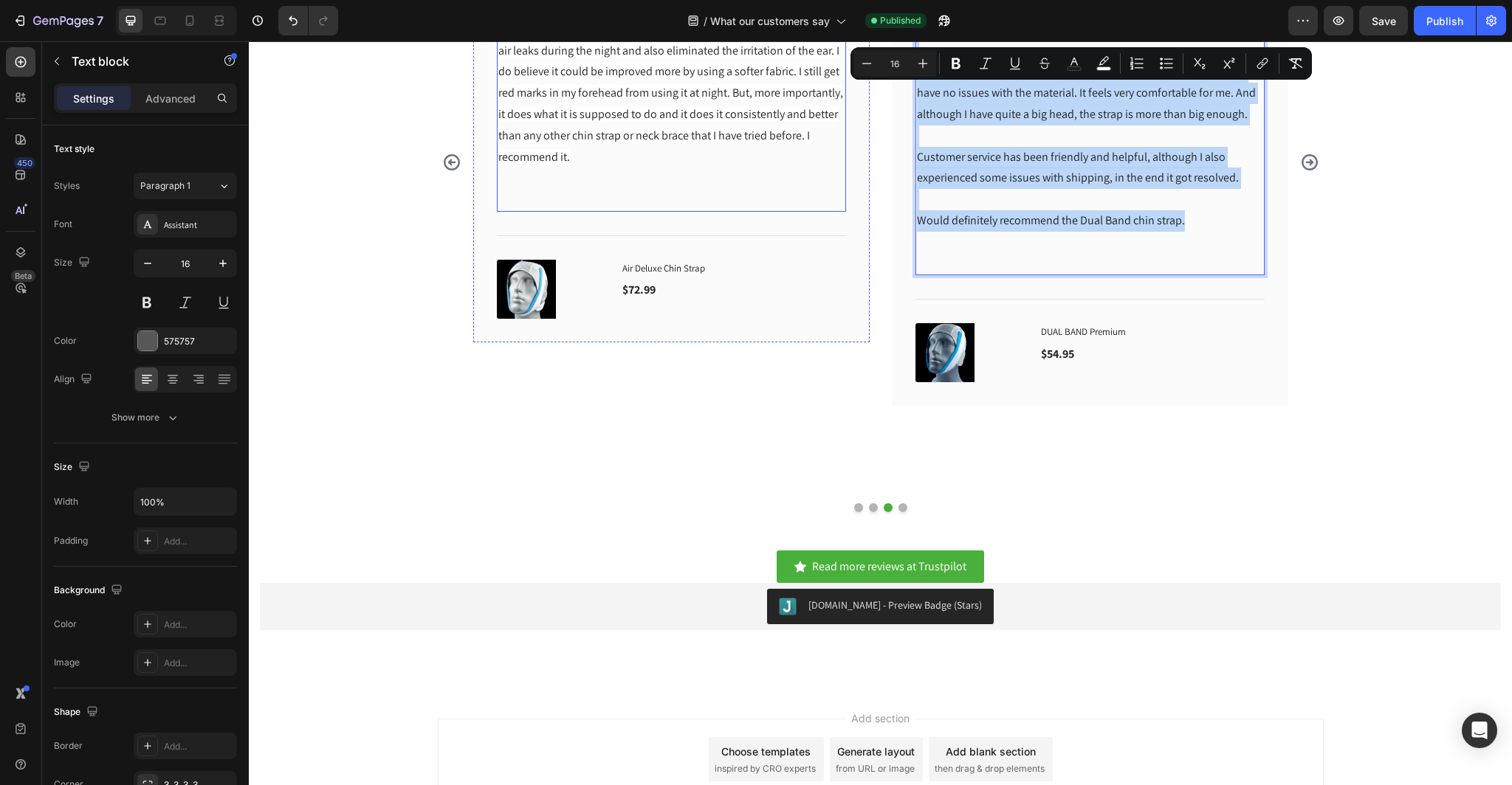
scroll to position [526, 0]
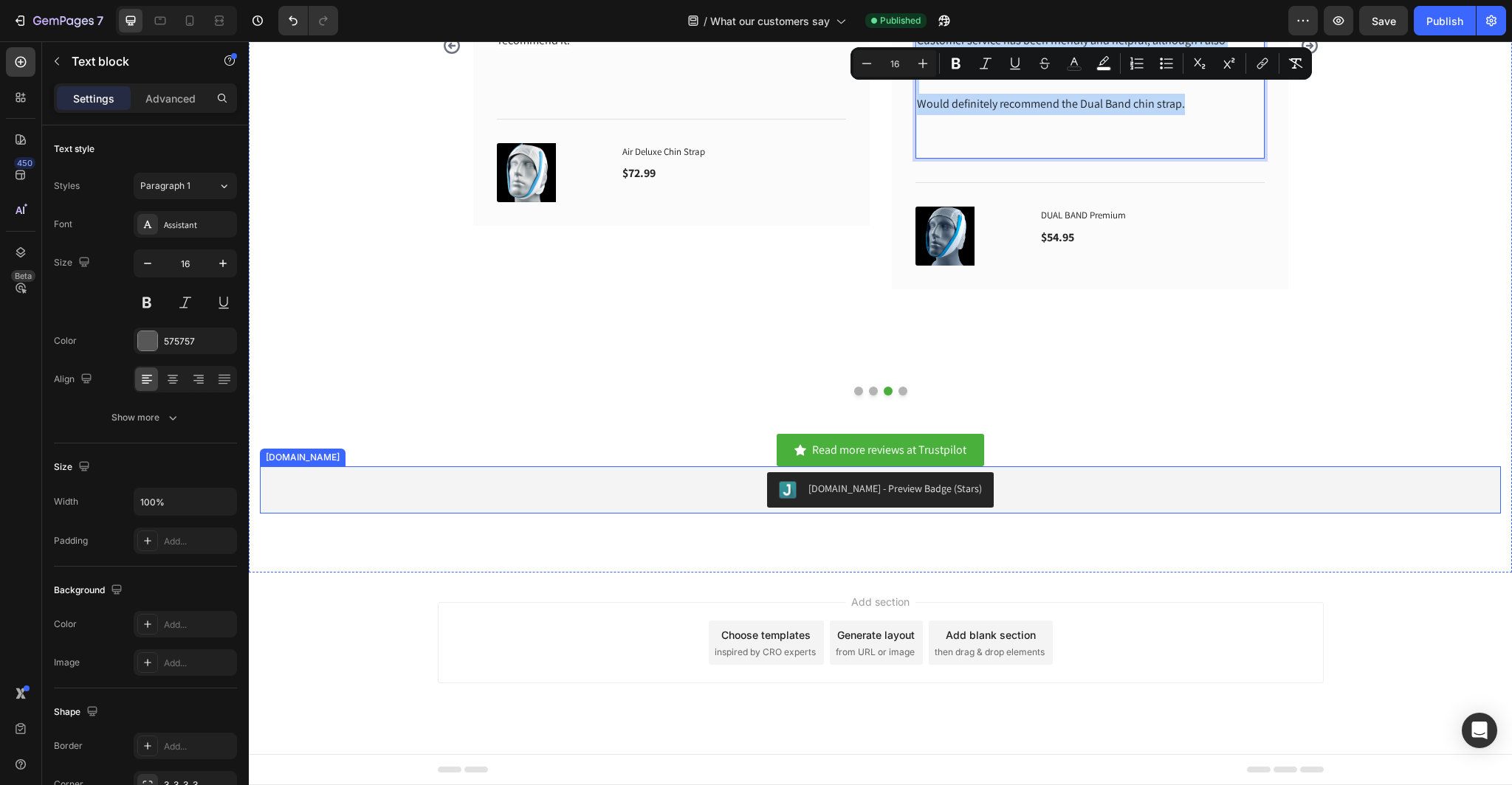
click at [858, 486] on div "[DOMAIN_NAME] - Preview Badge (Stars)" at bounding box center [895, 489] width 174 height 16
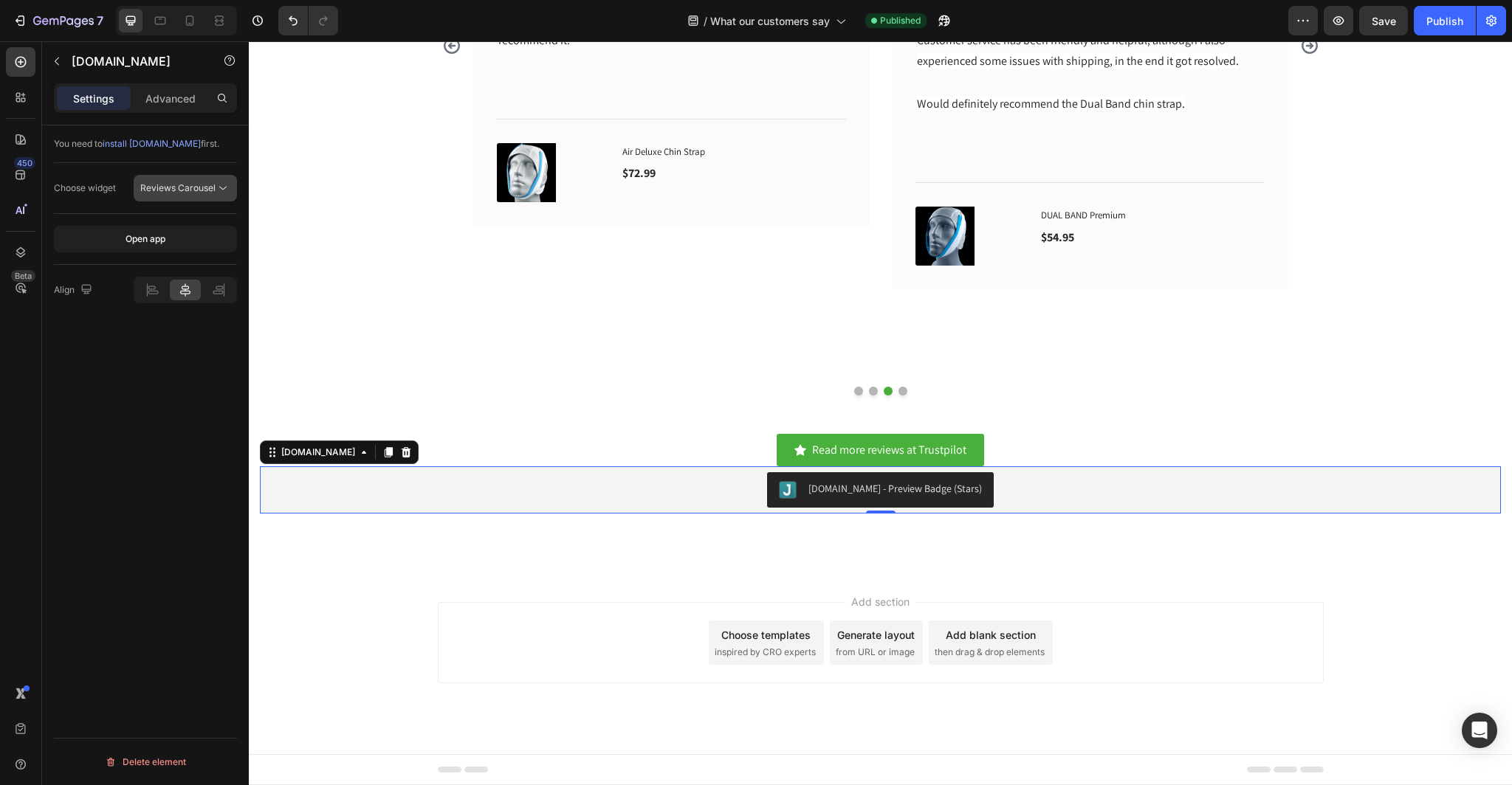
click at [203, 193] on span "Reviews Carousel" at bounding box center [177, 187] width 75 height 11
click at [38, 25] on icon "button" at bounding box center [63, 22] width 60 height 13
